Goal: Information Seeking & Learning: Learn about a topic

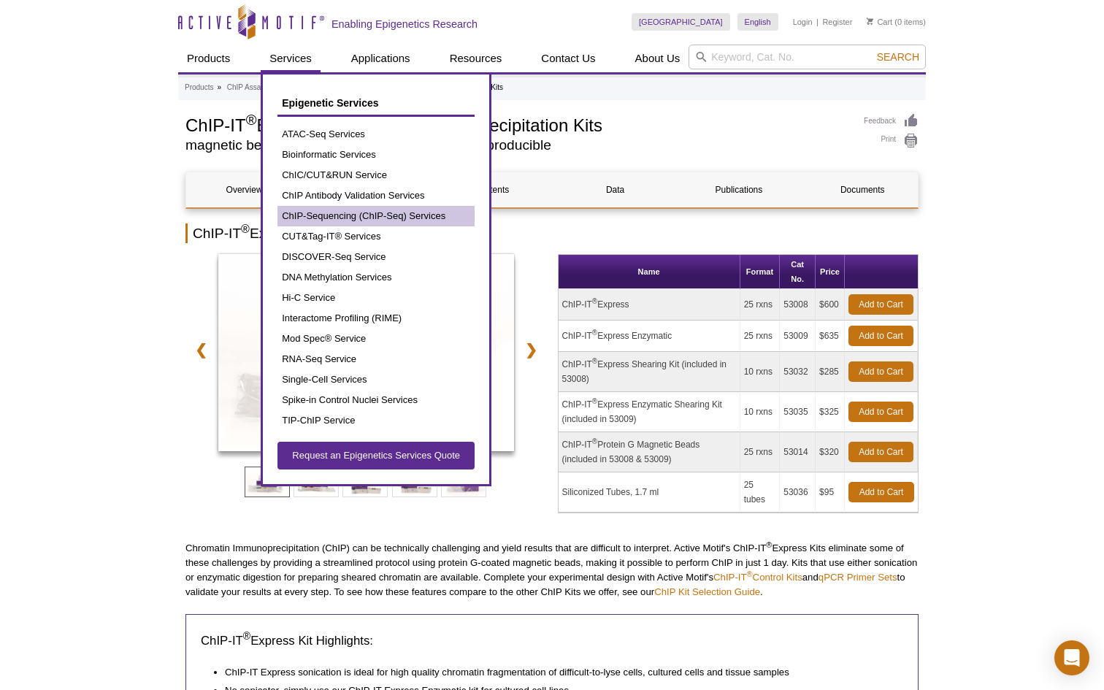
click at [324, 210] on link "ChIP-Sequencing (ChIP-Seq) Services" at bounding box center [376, 216] width 197 height 20
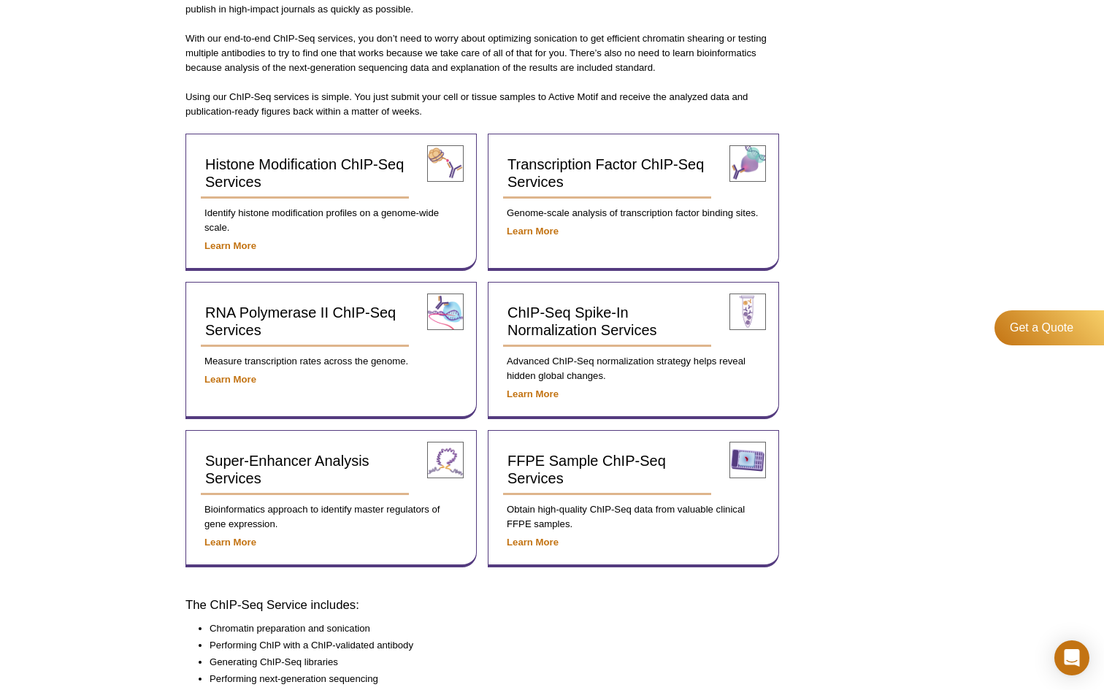
scroll to position [494, 0]
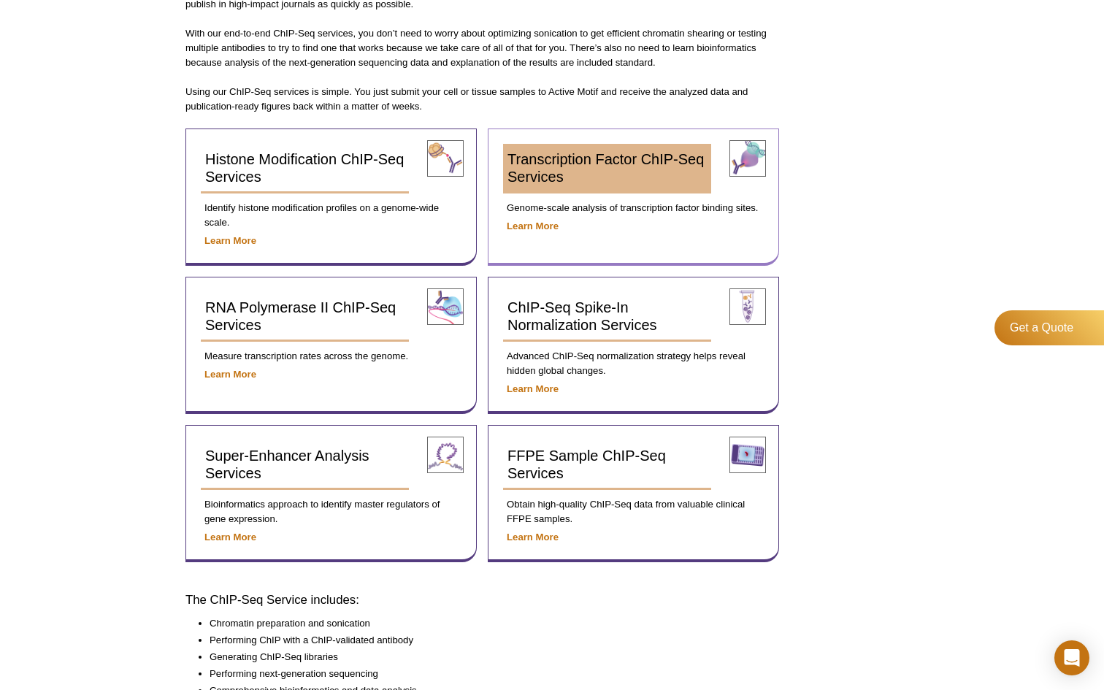
click at [619, 156] on span "Transcription Factor ChIP-Seq Services" at bounding box center [606, 168] width 196 height 34
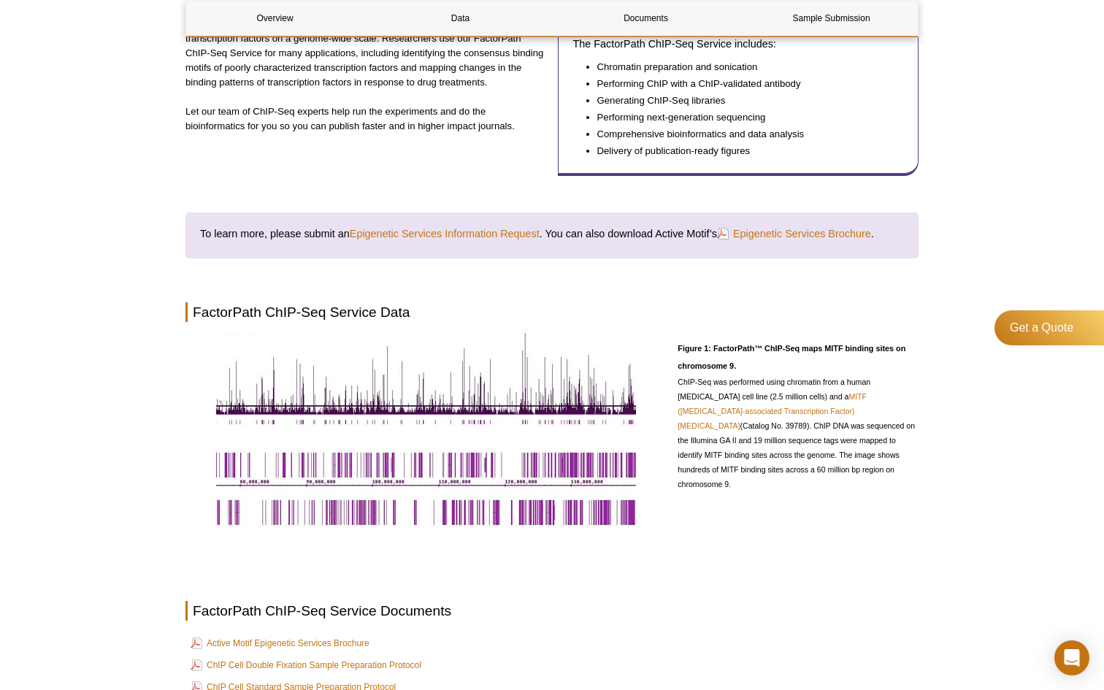
scroll to position [378, 0]
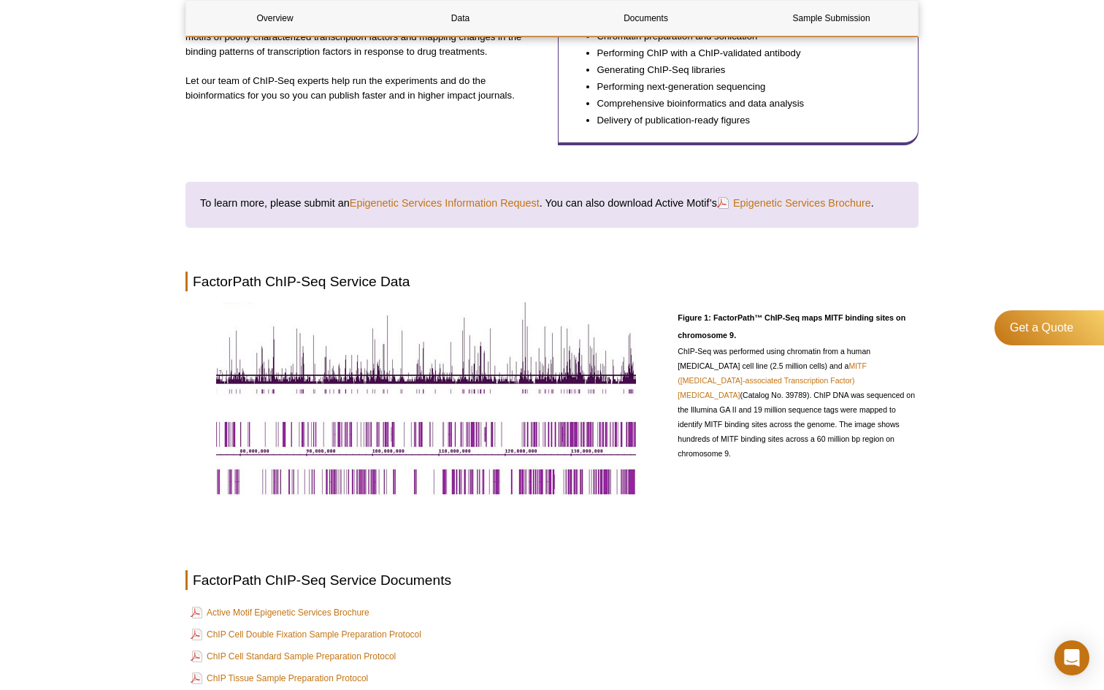
click at [949, 140] on div "Active Motif Logo Enabling Epigenetics Research 0 Search Skip to content Active…" at bounding box center [552, 389] width 1104 height 1535
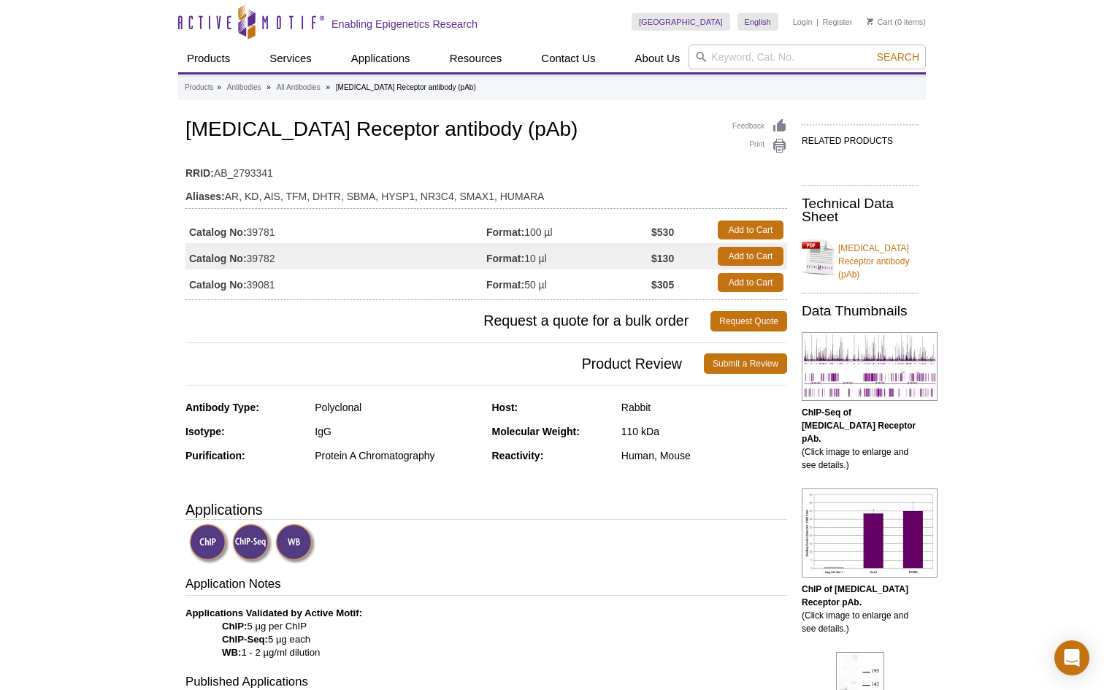
click at [879, 251] on link "Androgen Receptor antibody (pAb)" at bounding box center [860, 257] width 117 height 48
